Goal: Task Accomplishment & Management: Use online tool/utility

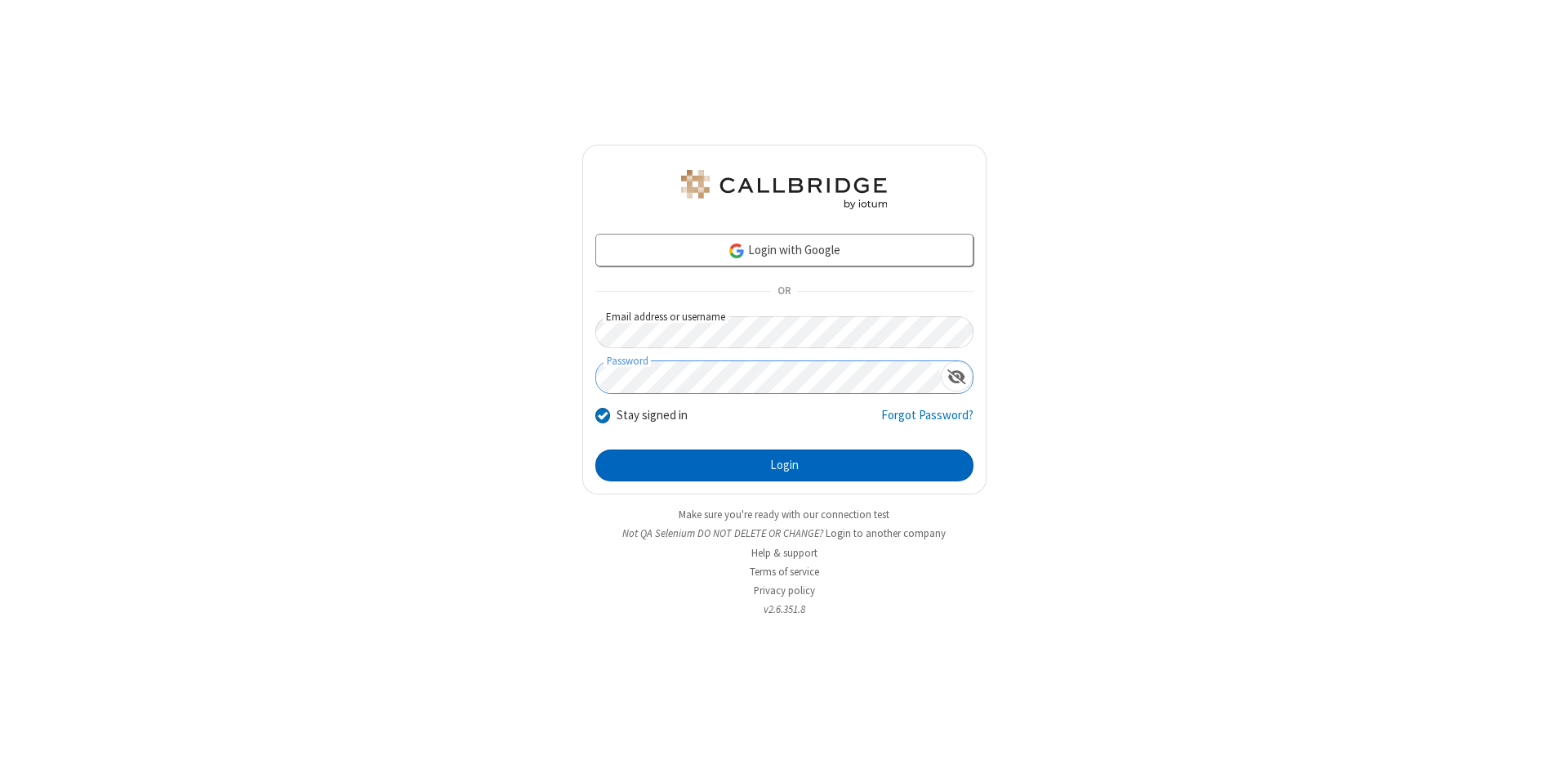
click at [784, 466] on button "Login" at bounding box center [784, 466] width 378 height 33
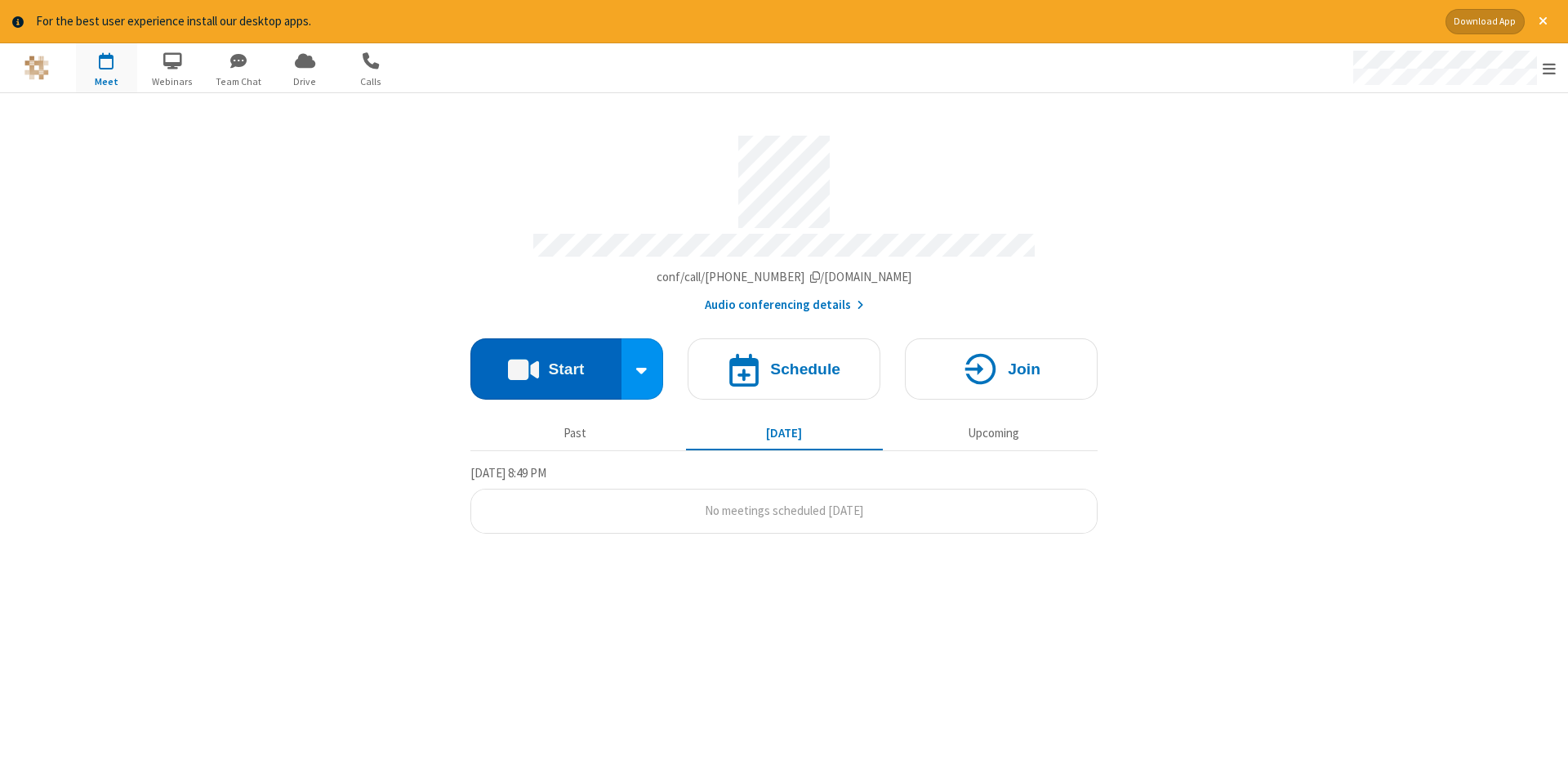
click at [546, 362] on button "Start" at bounding box center [546, 368] width 151 height 61
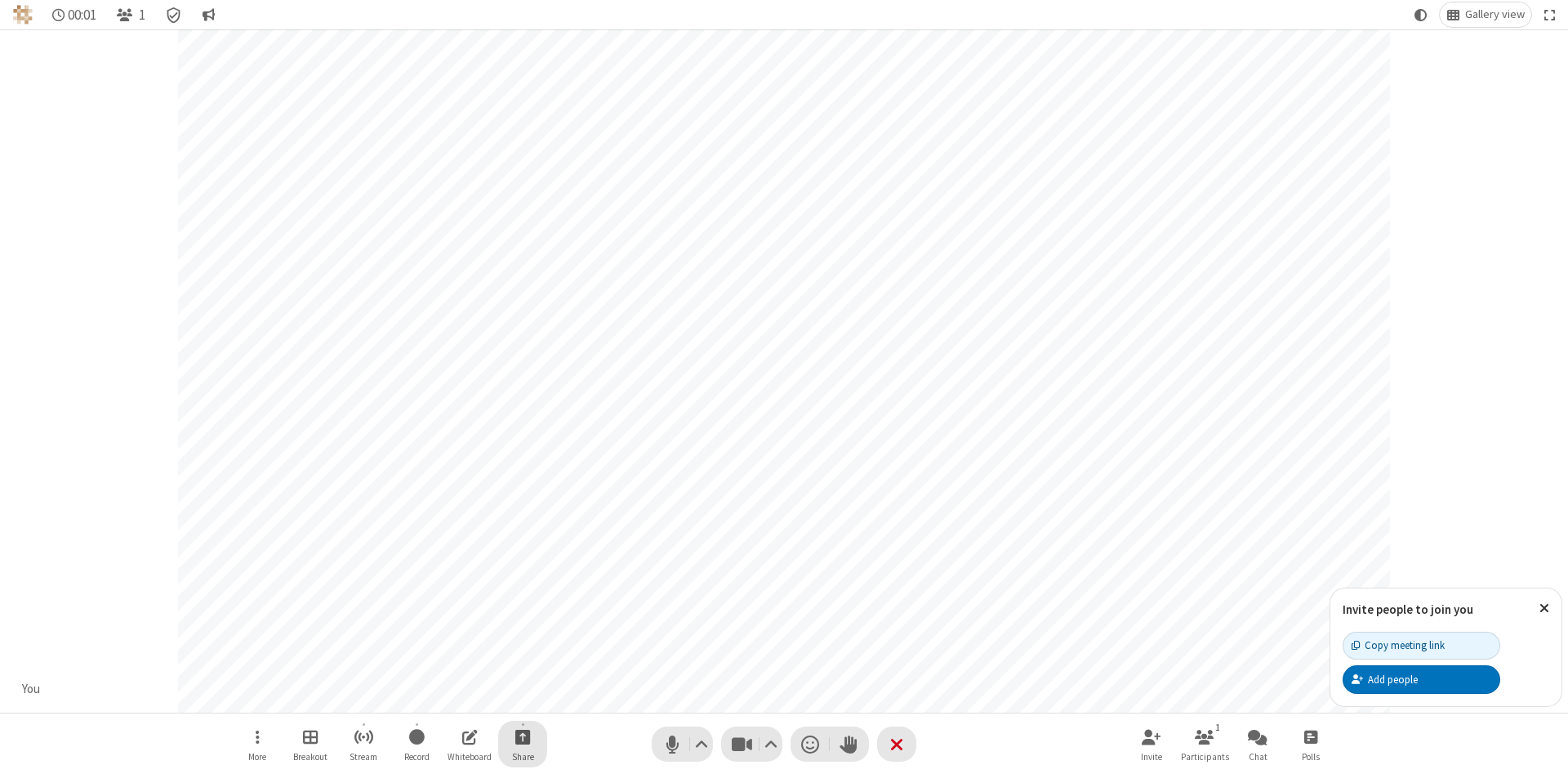
click at [522, 736] on span "Start sharing" at bounding box center [523, 737] width 15 height 21
click at [457, 697] on span "Share my screen" at bounding box center [457, 698] width 19 height 14
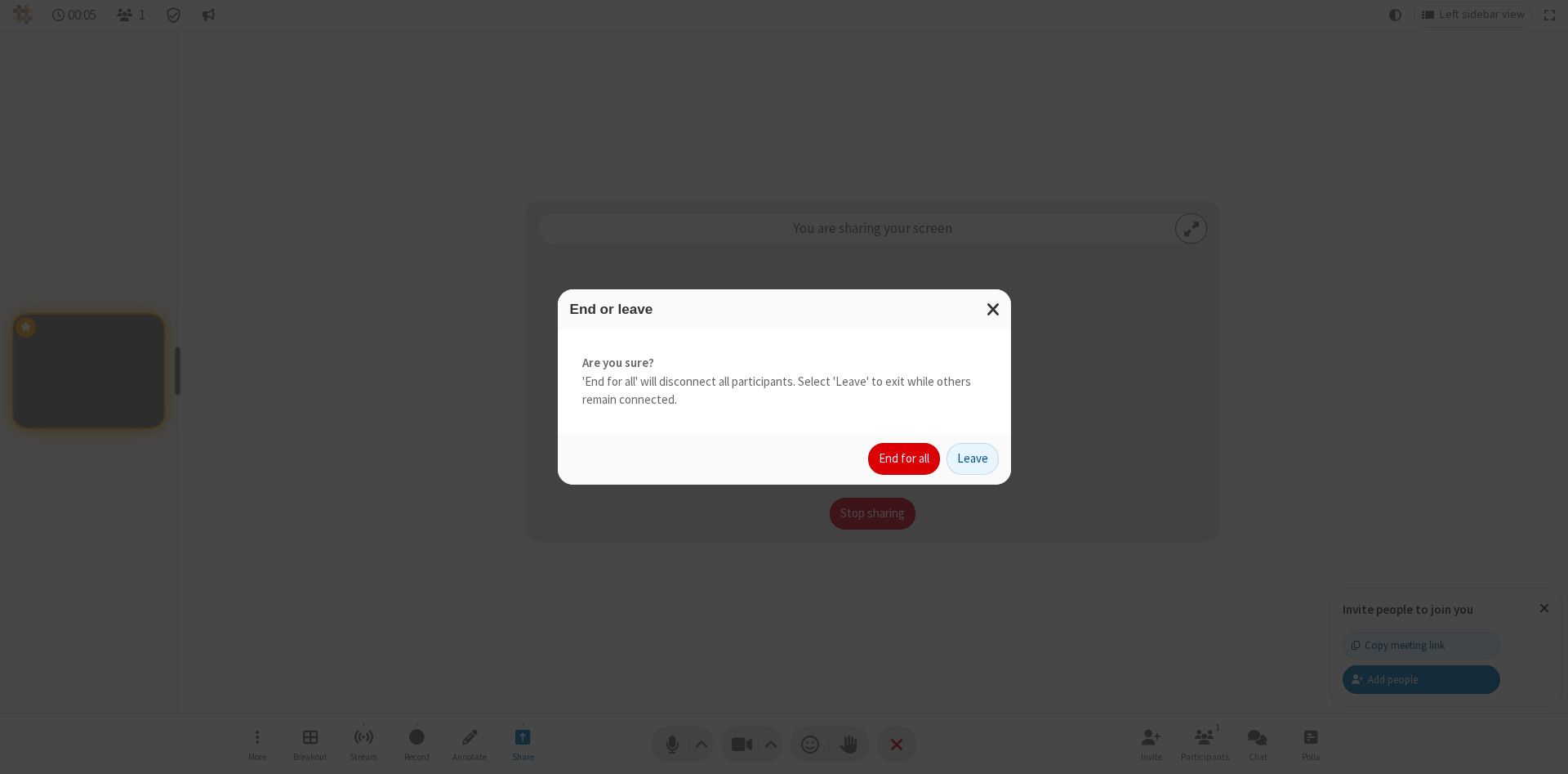
click at [905, 459] on button "End for all" at bounding box center [904, 459] width 72 height 33
